Goal: Transaction & Acquisition: Purchase product/service

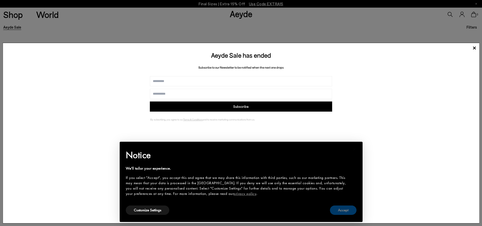
click at [344, 211] on button "Accept" at bounding box center [343, 210] width 27 height 9
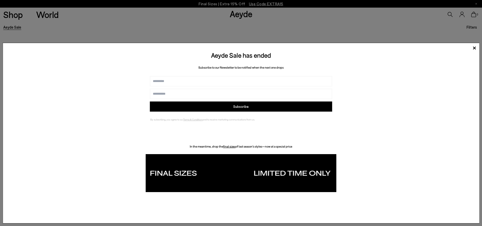
click at [303, 182] on img at bounding box center [241, 173] width 191 height 38
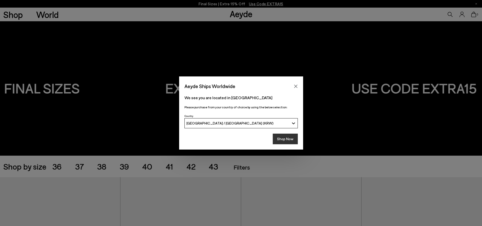
click at [287, 140] on button "Shop Now" at bounding box center [285, 139] width 25 height 11
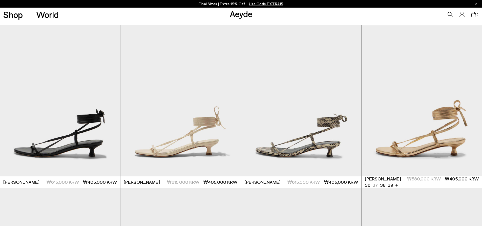
scroll to position [329, 0]
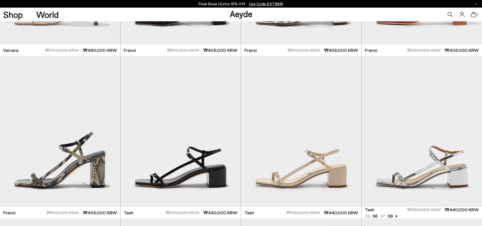
scroll to position [1646, 0]
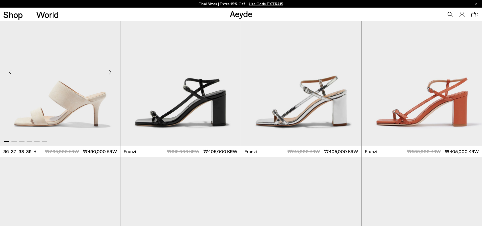
click at [89, 119] on img "1 / 6" at bounding box center [60, 70] width 120 height 151
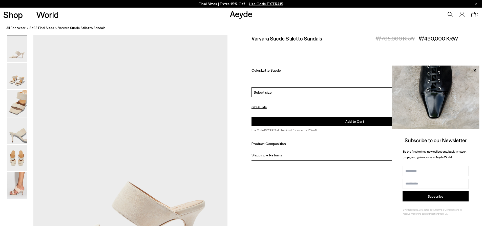
click at [19, 108] on img at bounding box center [17, 103] width 20 height 27
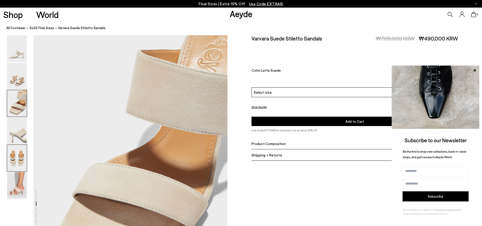
click at [20, 162] on img at bounding box center [17, 158] width 20 height 27
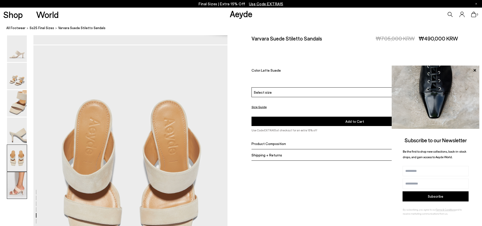
scroll to position [1039, 0]
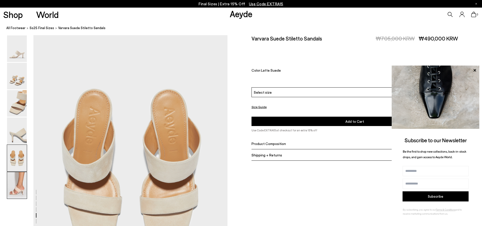
click at [22, 180] on img at bounding box center [17, 185] width 20 height 27
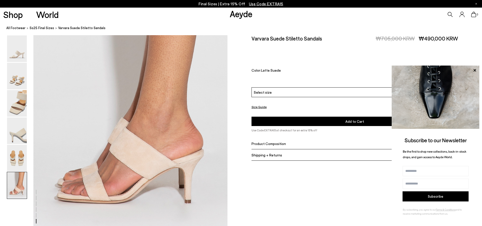
scroll to position [1359, 0]
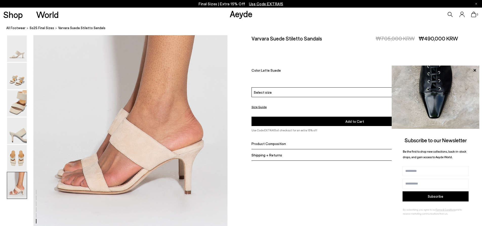
click at [340, 92] on div "Select size" at bounding box center [355, 92] width 207 height 10
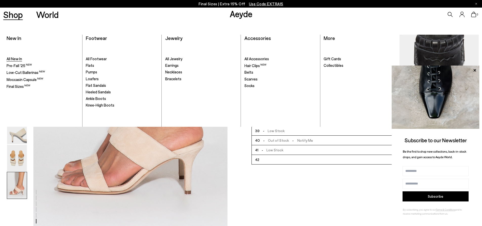
click at [12, 60] on span "All New In" at bounding box center [14, 58] width 15 height 5
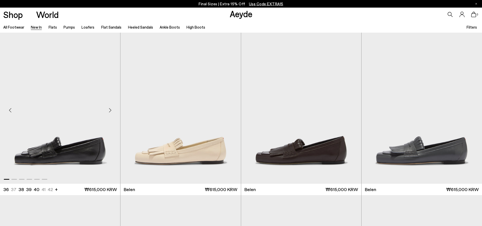
click at [111, 110] on div "Next slide" at bounding box center [110, 110] width 15 height 15
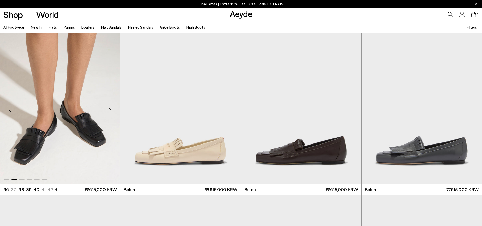
click at [111, 110] on div "Next slide" at bounding box center [110, 110] width 15 height 15
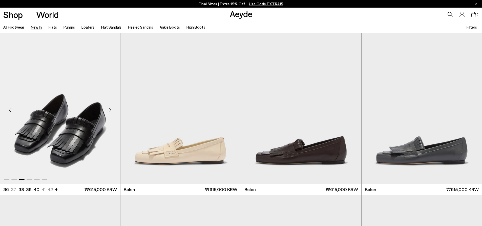
scroll to position [127, 0]
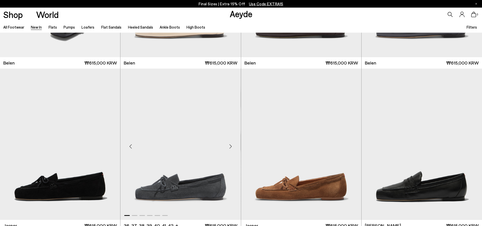
click at [233, 148] on div "Next slide" at bounding box center [230, 146] width 15 height 15
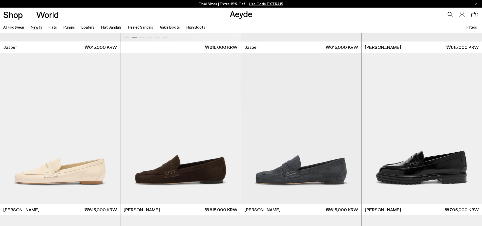
scroll to position [304, 0]
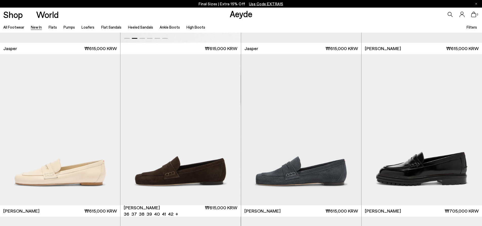
click at [233, 148] on img "1 / 6" at bounding box center [181, 129] width 120 height 151
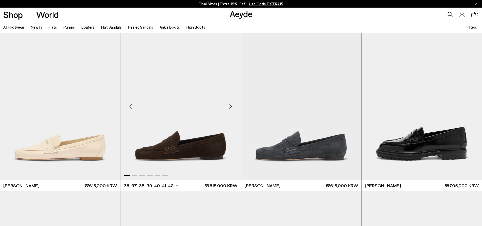
scroll to position [253, 0]
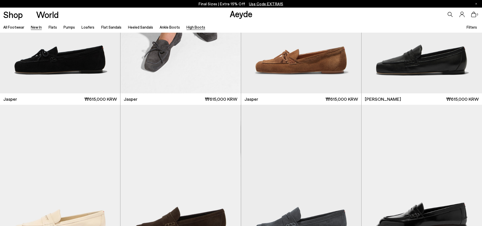
click at [195, 28] on link "High Boots" at bounding box center [196, 27] width 19 height 5
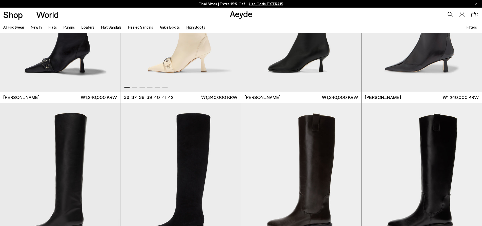
scroll to position [127, 0]
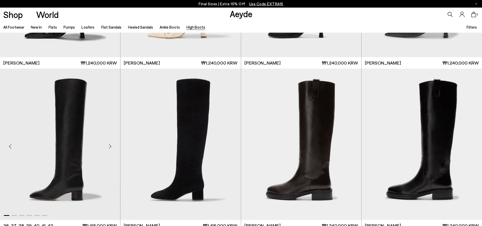
click at [109, 146] on div "Next slide" at bounding box center [110, 146] width 15 height 15
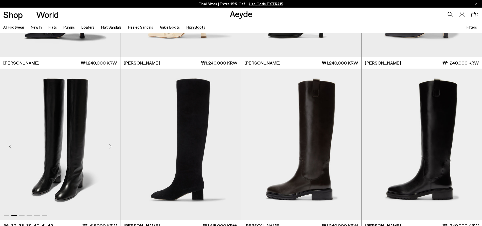
click at [109, 146] on div "Next slide" at bounding box center [110, 146] width 15 height 15
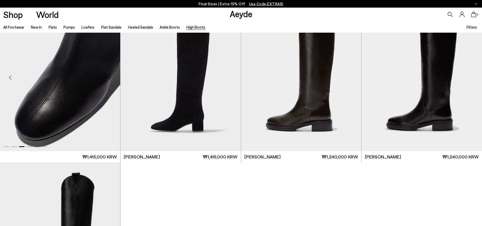
scroll to position [152, 0]
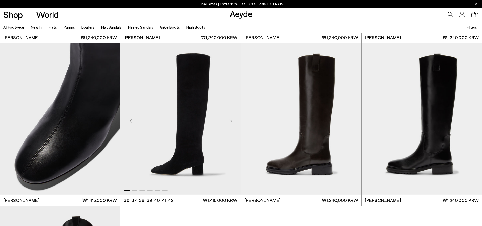
click at [232, 121] on div "Next slide" at bounding box center [230, 120] width 15 height 15
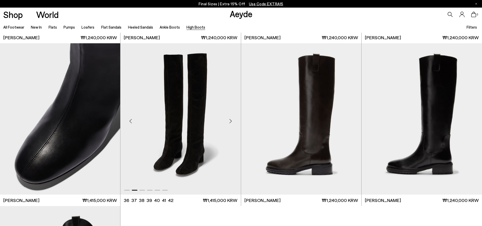
click at [232, 121] on div "Next slide" at bounding box center [230, 120] width 15 height 15
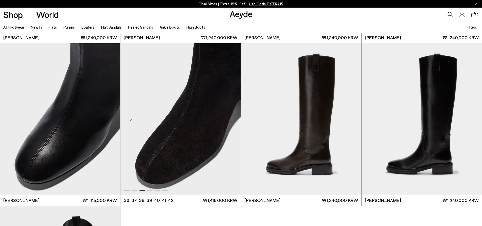
scroll to position [279, 0]
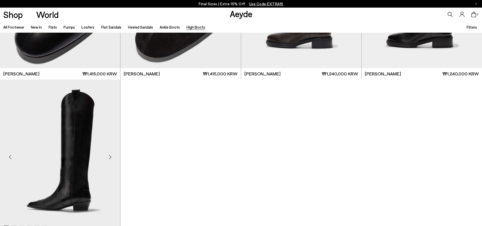
click at [109, 155] on div "Next slide" at bounding box center [110, 156] width 15 height 15
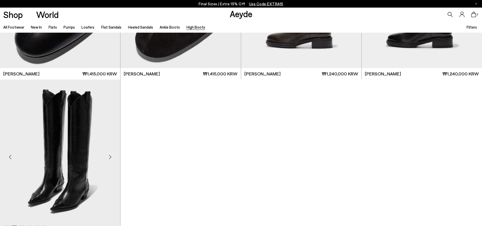
click at [109, 155] on div "Next slide" at bounding box center [110, 156] width 15 height 15
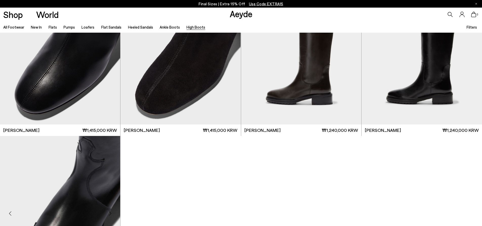
scroll to position [152, 0]
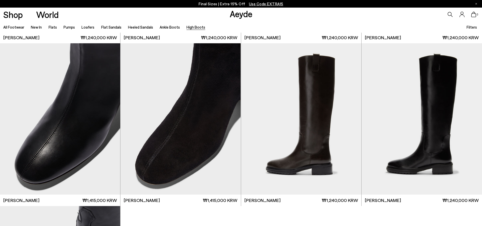
click at [168, 22] on ul "All Footwear New In Flats Pumps Loafers Flat Sandals Heeled Sandals Ankle Boots…" at bounding box center [107, 26] width 209 height 11
click at [168, 25] on li "Ankle Boots" at bounding box center [170, 27] width 20 height 7
click at [168, 27] on link "Ankle Boots" at bounding box center [170, 27] width 20 height 5
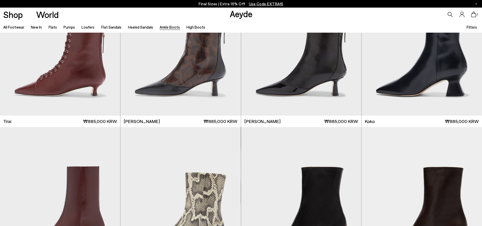
scroll to position [228, 0]
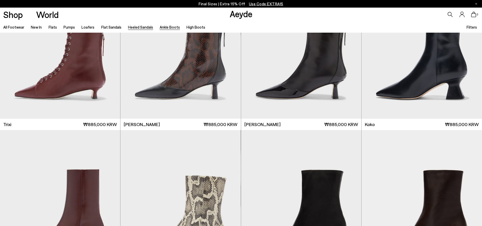
click at [130, 27] on link "Heeled Sandals" at bounding box center [140, 27] width 25 height 5
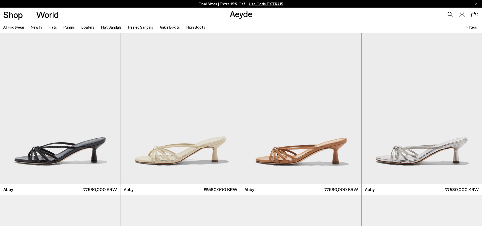
click at [102, 28] on link "Flat Sandals" at bounding box center [111, 27] width 20 height 5
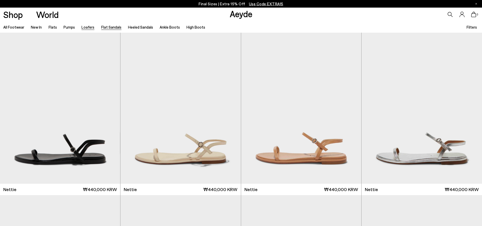
click at [84, 26] on link "Loafers" at bounding box center [88, 27] width 13 height 5
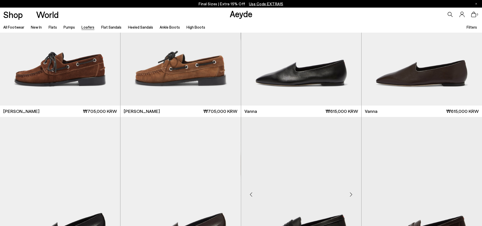
scroll to position [684, 0]
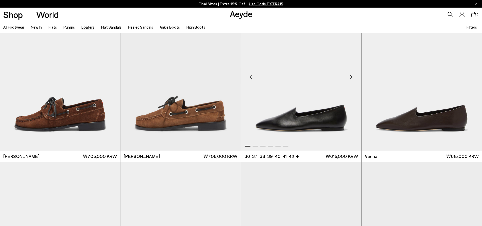
click at [355, 79] on div "Next slide" at bounding box center [351, 77] width 15 height 15
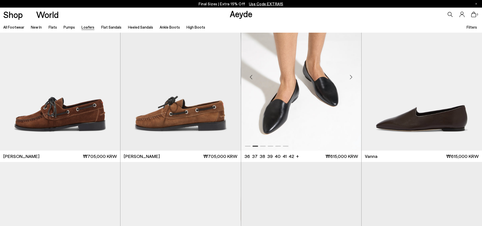
click at [355, 79] on div "Next slide" at bounding box center [351, 77] width 15 height 15
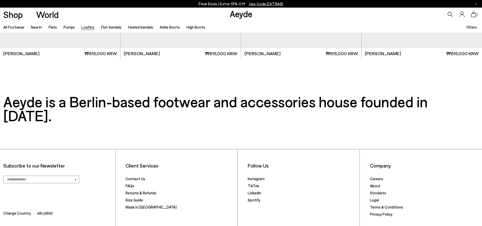
scroll to position [1299, 0]
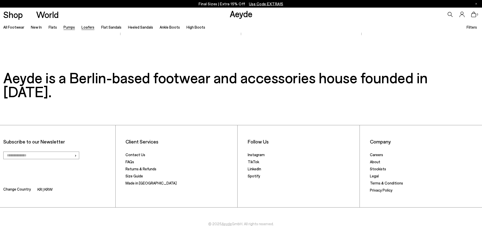
click at [68, 28] on link "Pumps" at bounding box center [69, 27] width 11 height 5
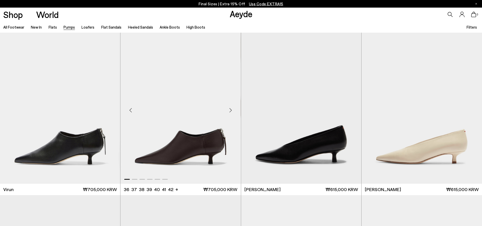
click at [230, 111] on div "Next slide" at bounding box center [230, 110] width 15 height 15
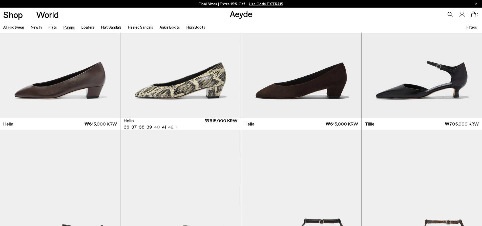
scroll to position [304, 0]
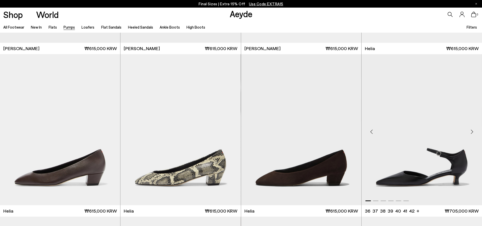
click at [474, 136] on div "Next slide" at bounding box center [472, 131] width 15 height 15
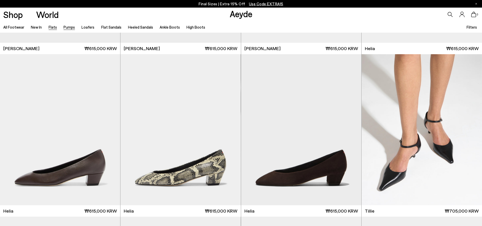
click at [51, 29] on link "Flats" at bounding box center [53, 27] width 8 height 5
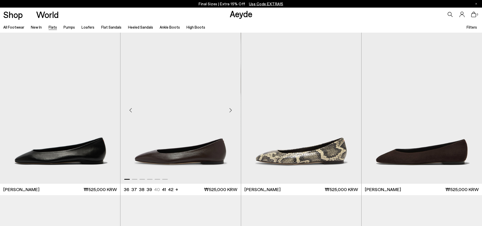
click at [236, 106] on div "Next slide" at bounding box center [230, 110] width 15 height 15
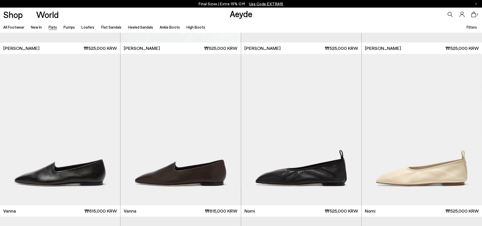
scroll to position [203, 0]
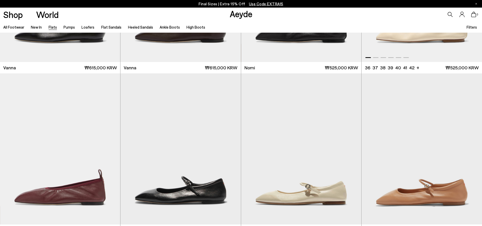
scroll to position [380, 0]
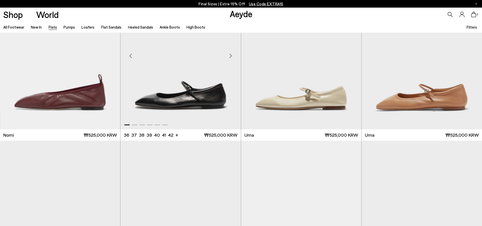
click at [231, 57] on div "Next slide" at bounding box center [230, 55] width 15 height 15
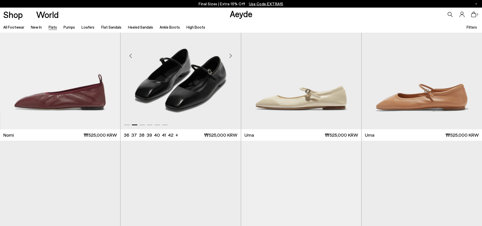
click at [231, 57] on div "Next slide" at bounding box center [230, 55] width 15 height 15
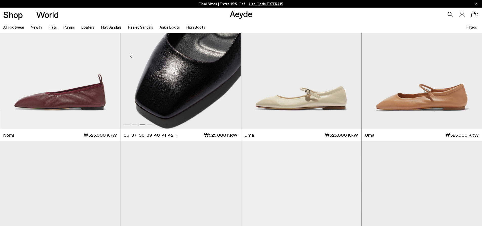
click at [231, 57] on div "Next slide" at bounding box center [230, 55] width 15 height 15
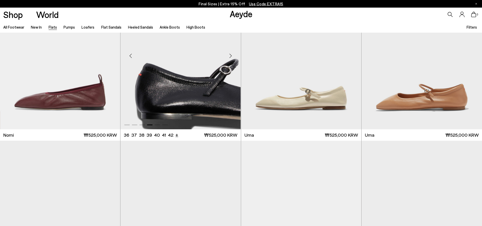
click at [176, 135] on li "+" at bounding box center [177, 134] width 3 height 7
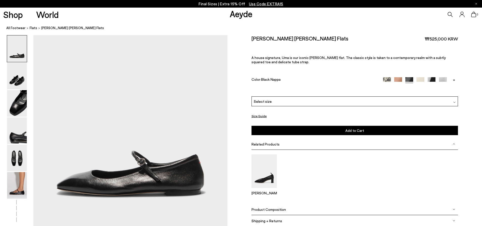
click at [317, 98] on div "Select size" at bounding box center [355, 101] width 207 height 10
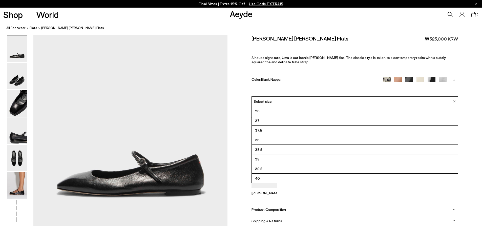
click at [16, 188] on img at bounding box center [17, 185] width 20 height 27
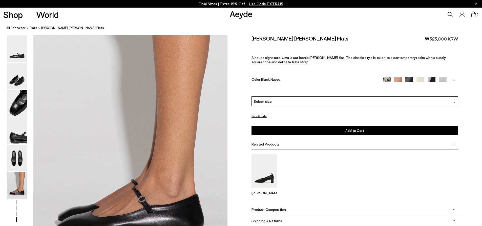
scroll to position [1266, 0]
